Goal: Information Seeking & Learning: Learn about a topic

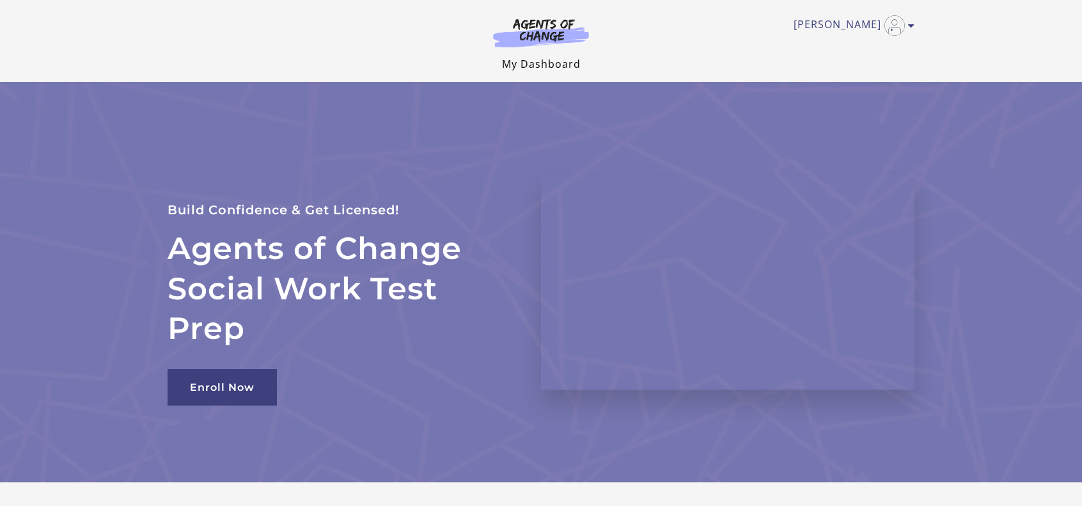
click at [542, 64] on link "My Dashboard" at bounding box center [541, 64] width 79 height 14
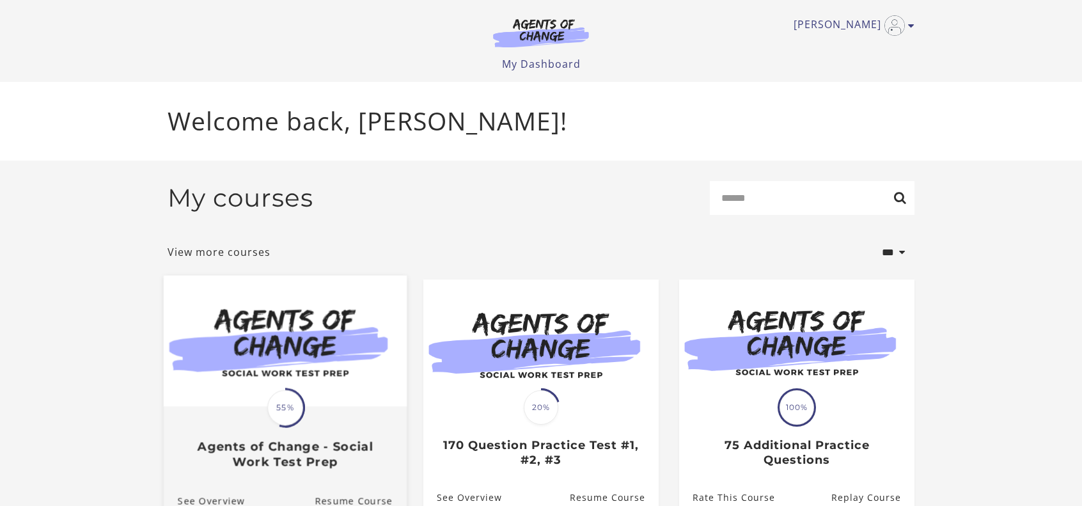
click at [340, 365] on img at bounding box center [285, 341] width 243 height 131
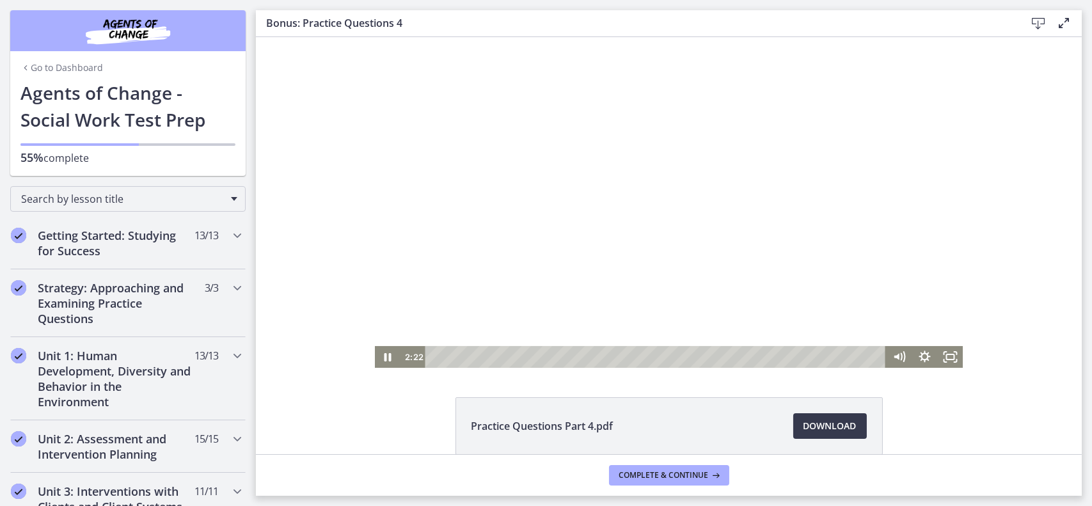
click at [526, 303] on div at bounding box center [668, 202] width 588 height 331
click at [382, 351] on icon "Play Video" at bounding box center [388, 357] width 26 height 22
click at [382, 351] on icon "Pause" at bounding box center [387, 357] width 26 height 22
click at [382, 351] on icon "Play Video" at bounding box center [388, 357] width 31 height 26
click at [442, 284] on div at bounding box center [668, 202] width 588 height 331
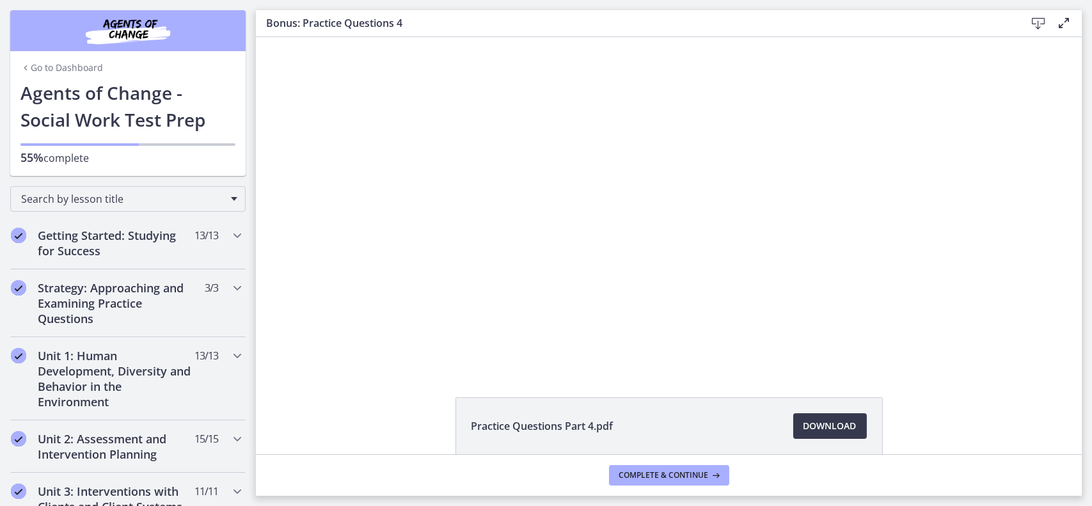
click at [442, 284] on div at bounding box center [668, 202] width 588 height 331
click at [545, 264] on div at bounding box center [668, 202] width 588 height 331
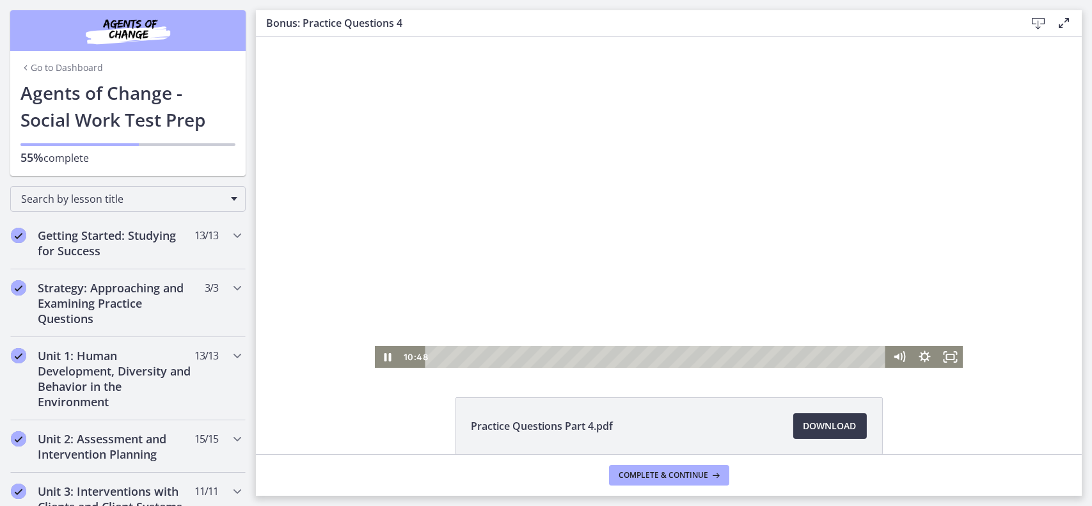
click at [559, 215] on div at bounding box center [668, 202] width 588 height 331
